Goal: Information Seeking & Learning: Learn about a topic

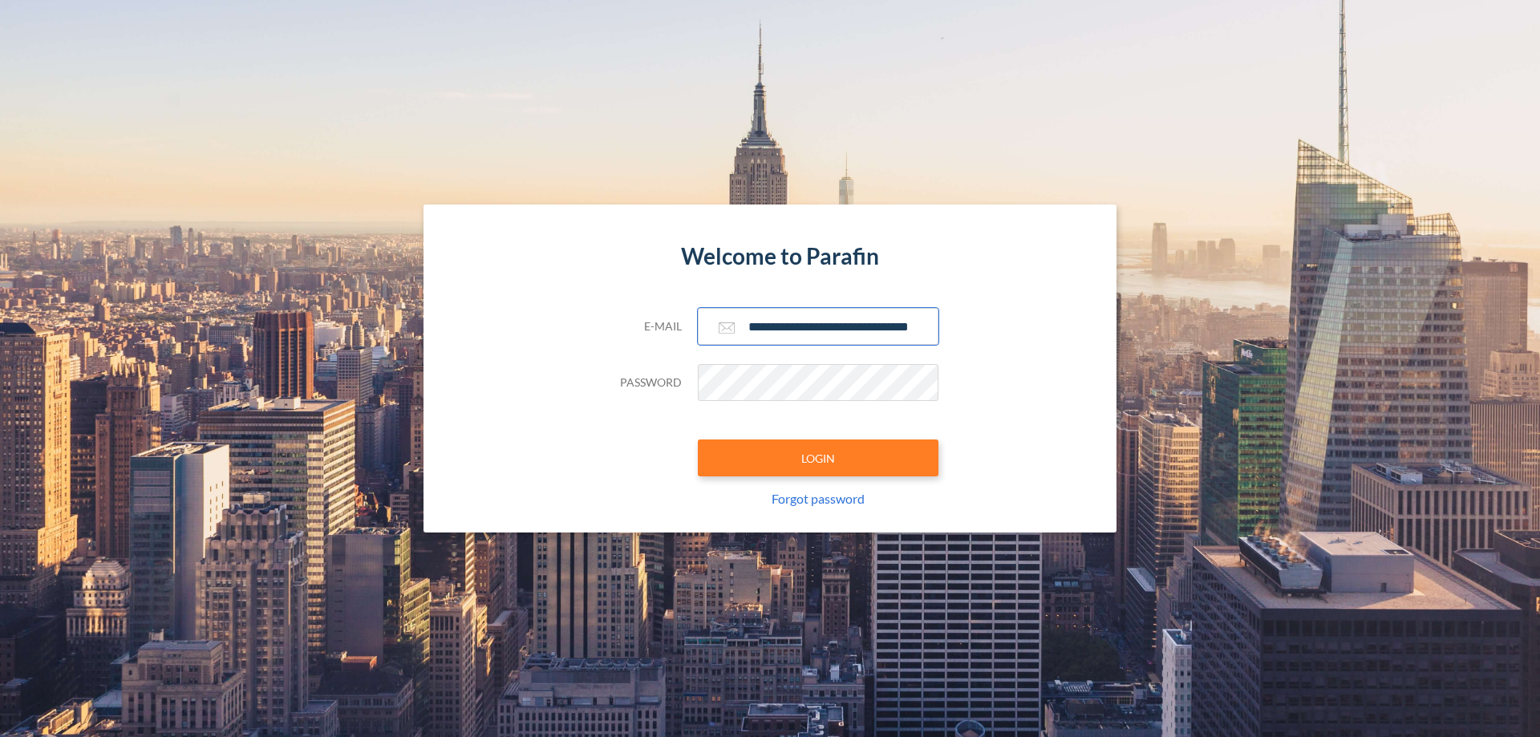
type input "**********"
click at [818, 458] on button "LOGIN" at bounding box center [818, 457] width 241 height 37
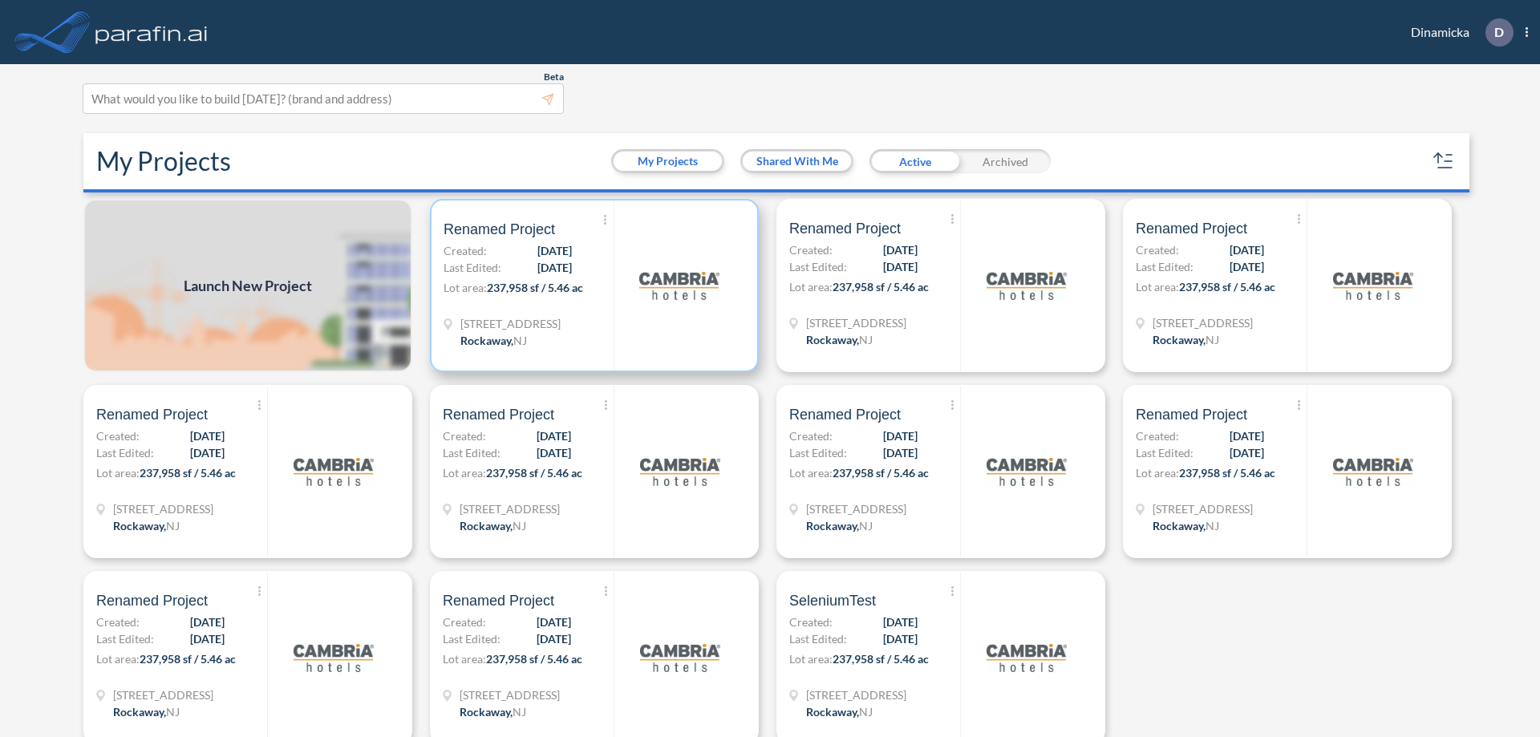
scroll to position [4, 0]
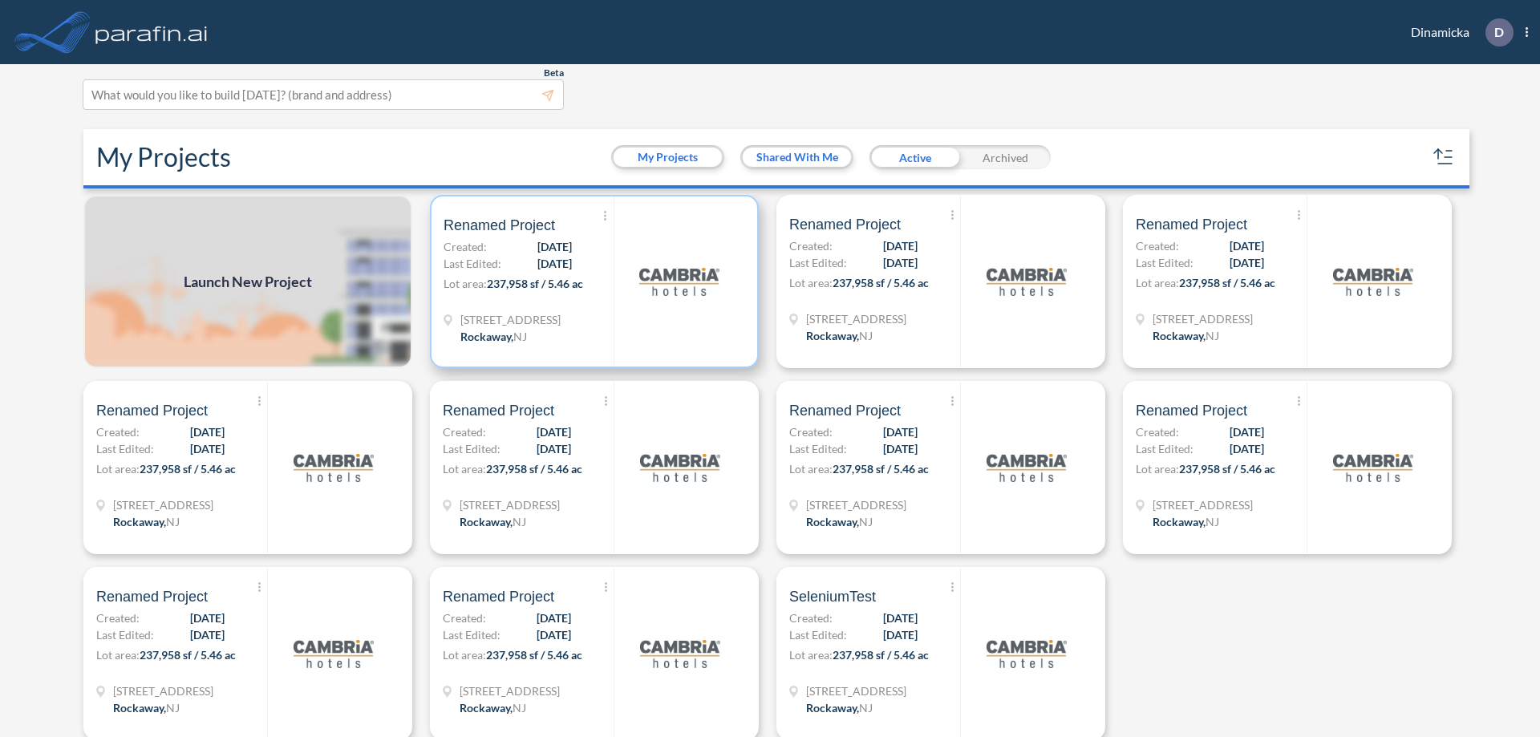
click at [591, 281] on p "Lot area: 237,958 sf / 5.46 ac" at bounding box center [528, 286] width 170 height 23
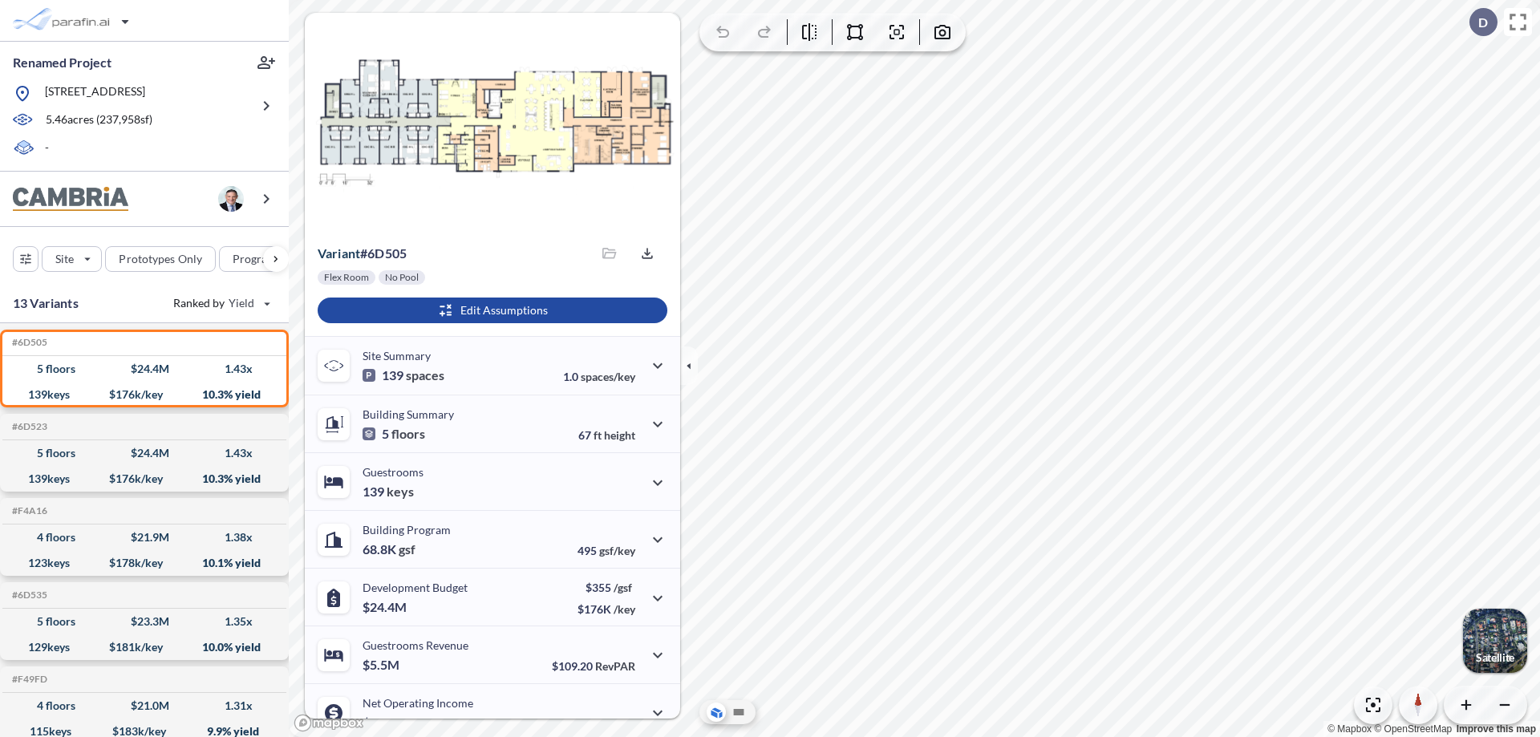
scroll to position [81, 0]
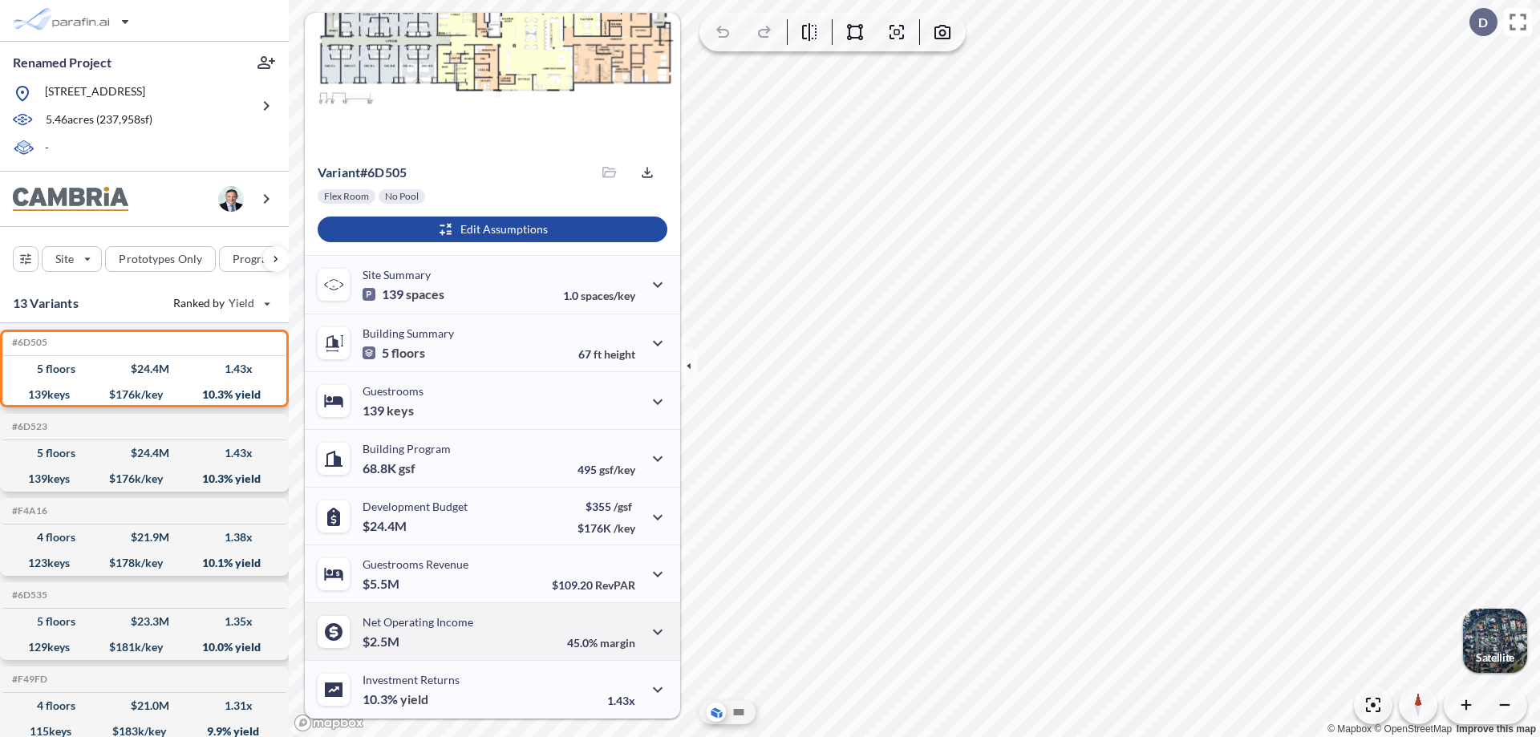
click at [490, 631] on div "Net Operating Income $2.5M 45.0% margin" at bounding box center [492, 631] width 375 height 58
